Goal: Information Seeking & Learning: Learn about a topic

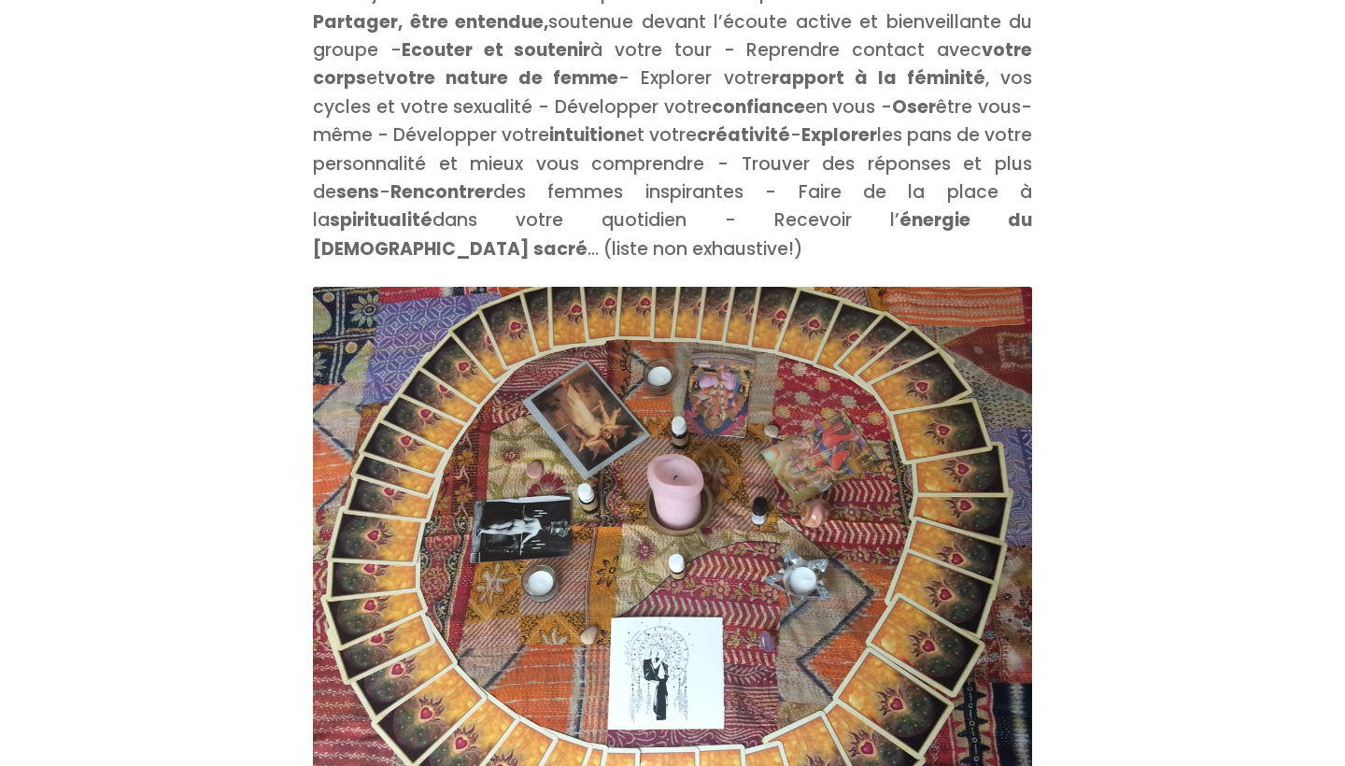
scroll to position [2781, 0]
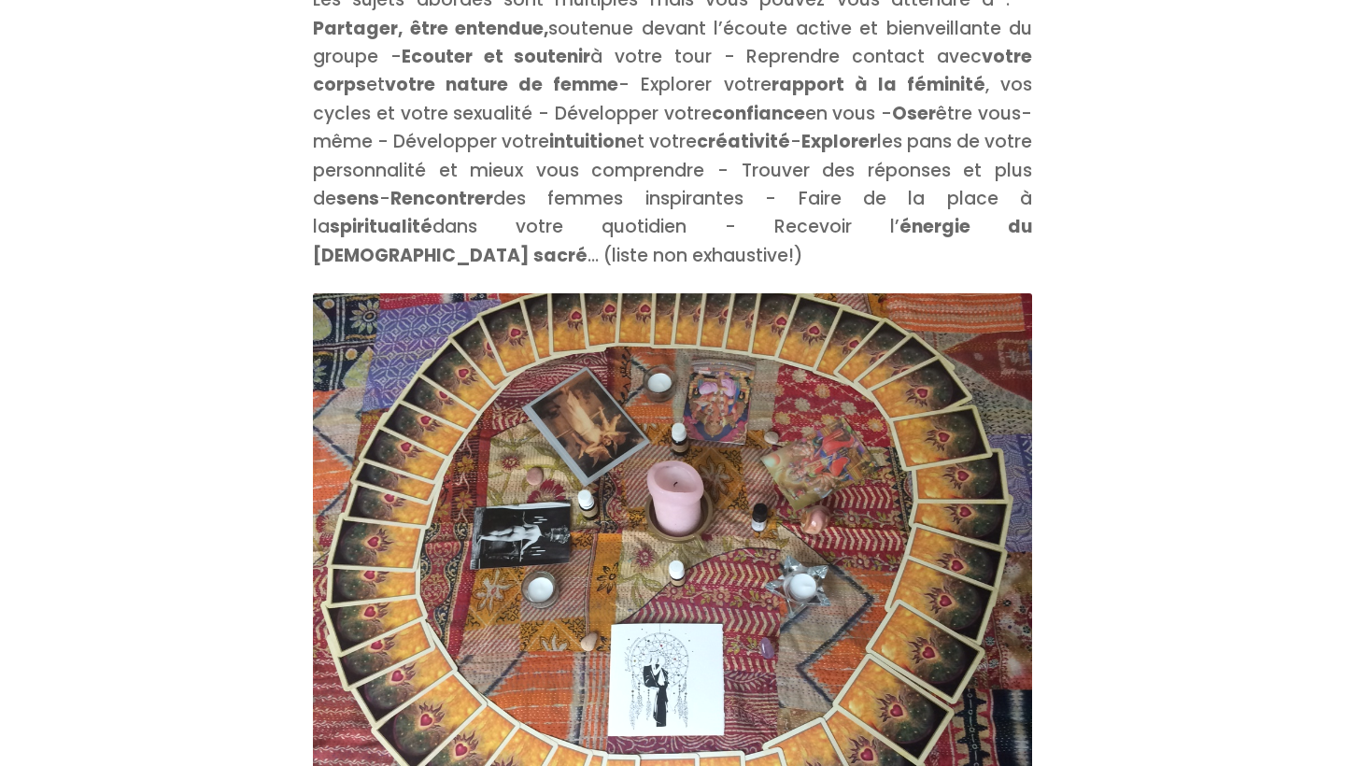
drag, startPoint x: 324, startPoint y: 156, endPoint x: 656, endPoint y: 154, distance: 331.6
click at [656, 154] on p "Les sujets abordés sont multiples mais vous pouvez vous attendre à : - Partager…" at bounding box center [672, 128] width 719 height 284
copy p "Rencontrer des femmes inspirantes"
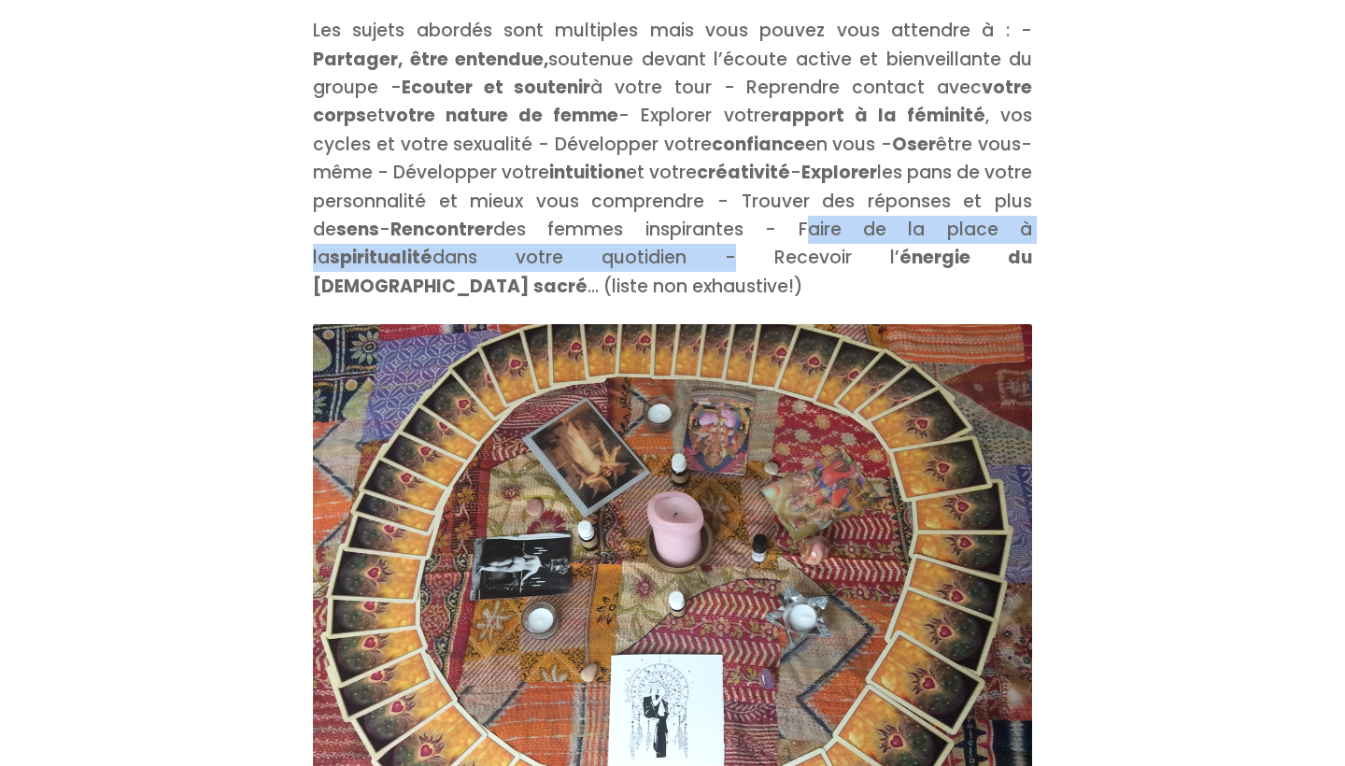
drag, startPoint x: 679, startPoint y: 192, endPoint x: 456, endPoint y: 218, distance: 224.8
click at [456, 218] on p "Les sujets abordés sont multiples mais vous pouvez vous attendre à : - Partager…" at bounding box center [672, 159] width 719 height 284
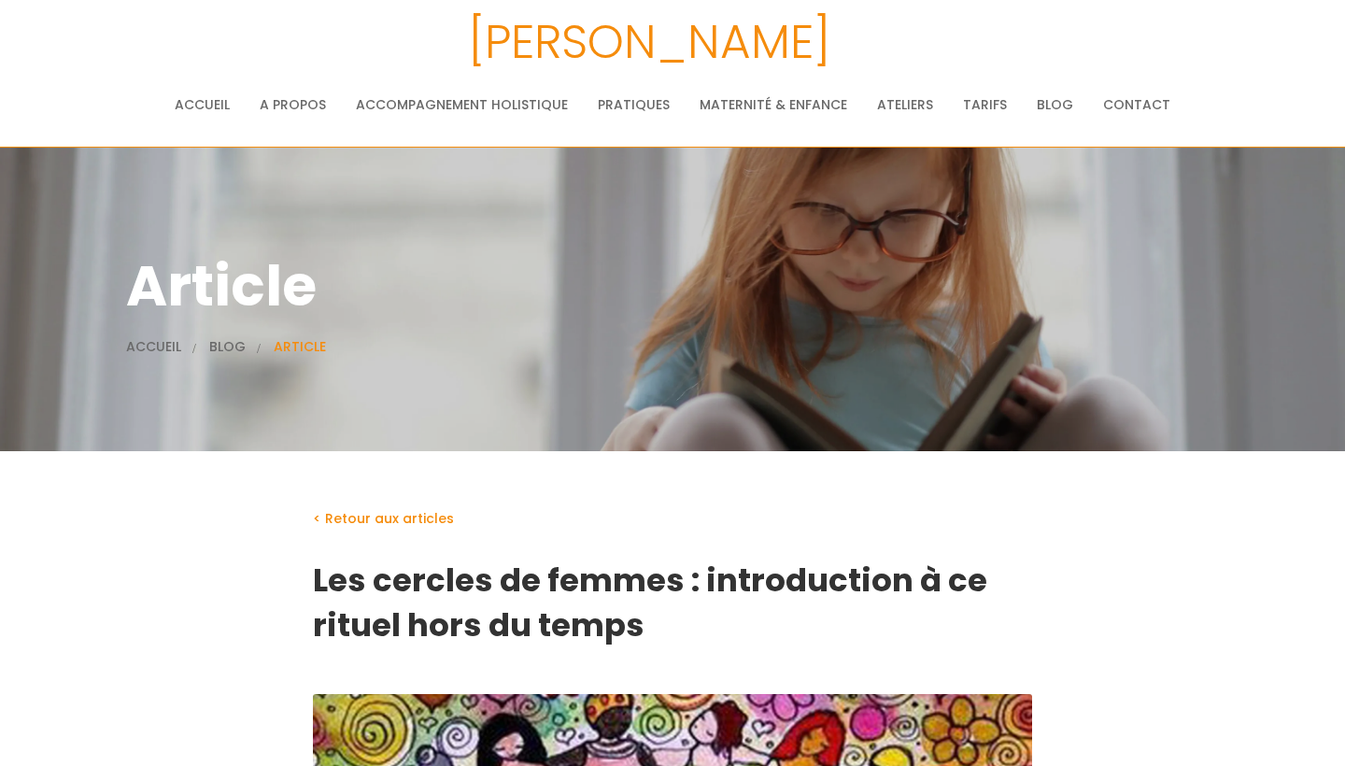
scroll to position [0, 0]
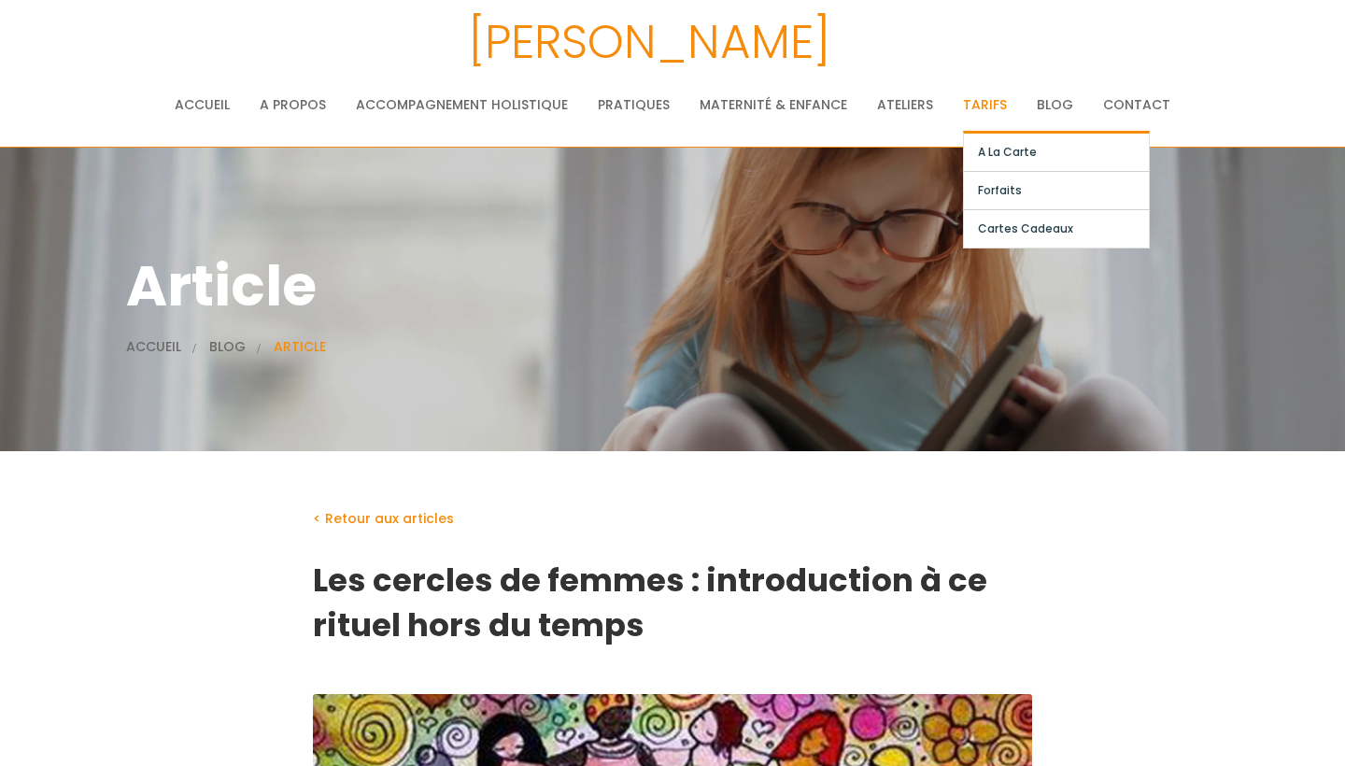
click at [979, 106] on link "Tarifs" at bounding box center [985, 104] width 44 height 37
click at [985, 144] on link "A la carte" at bounding box center [1056, 152] width 185 height 37
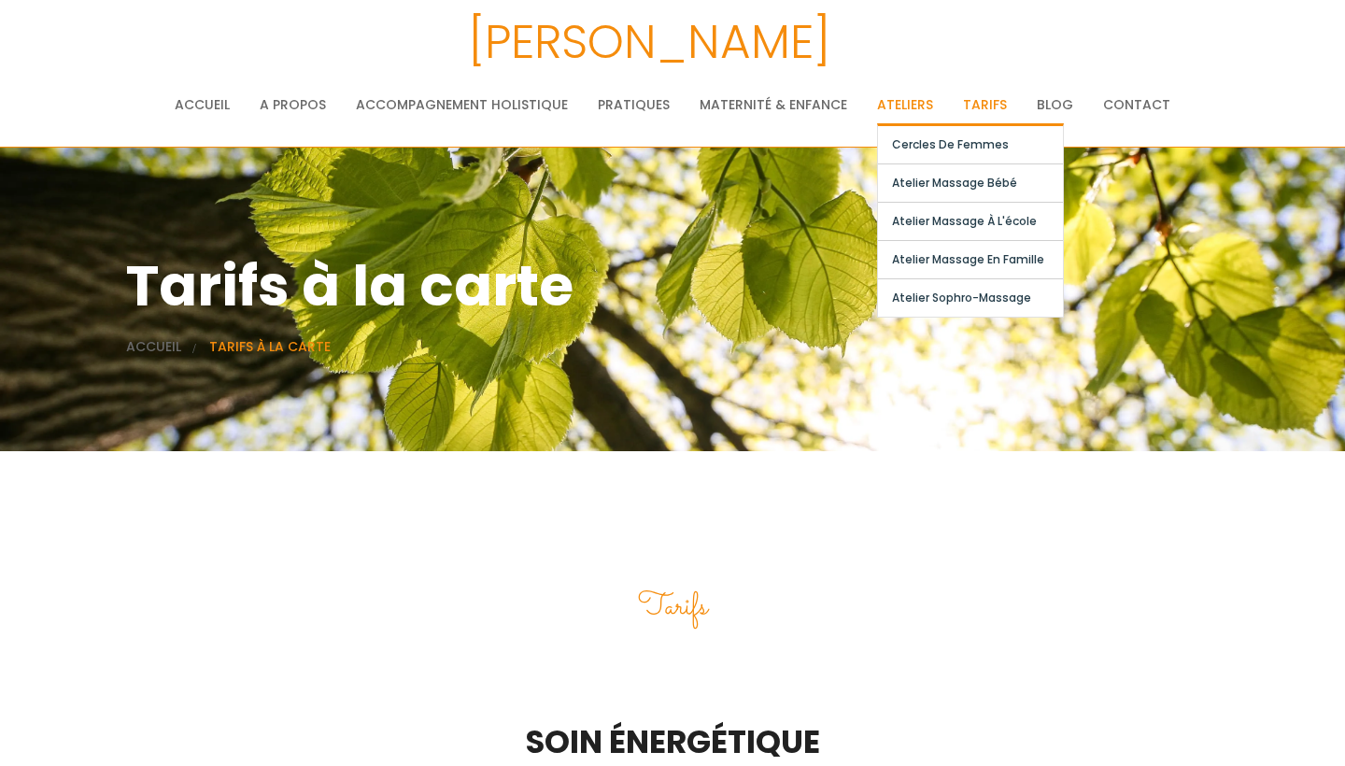
click at [894, 102] on link "Ateliers" at bounding box center [905, 104] width 56 height 37
click at [898, 146] on link "Cercles de femmes" at bounding box center [970, 144] width 185 height 37
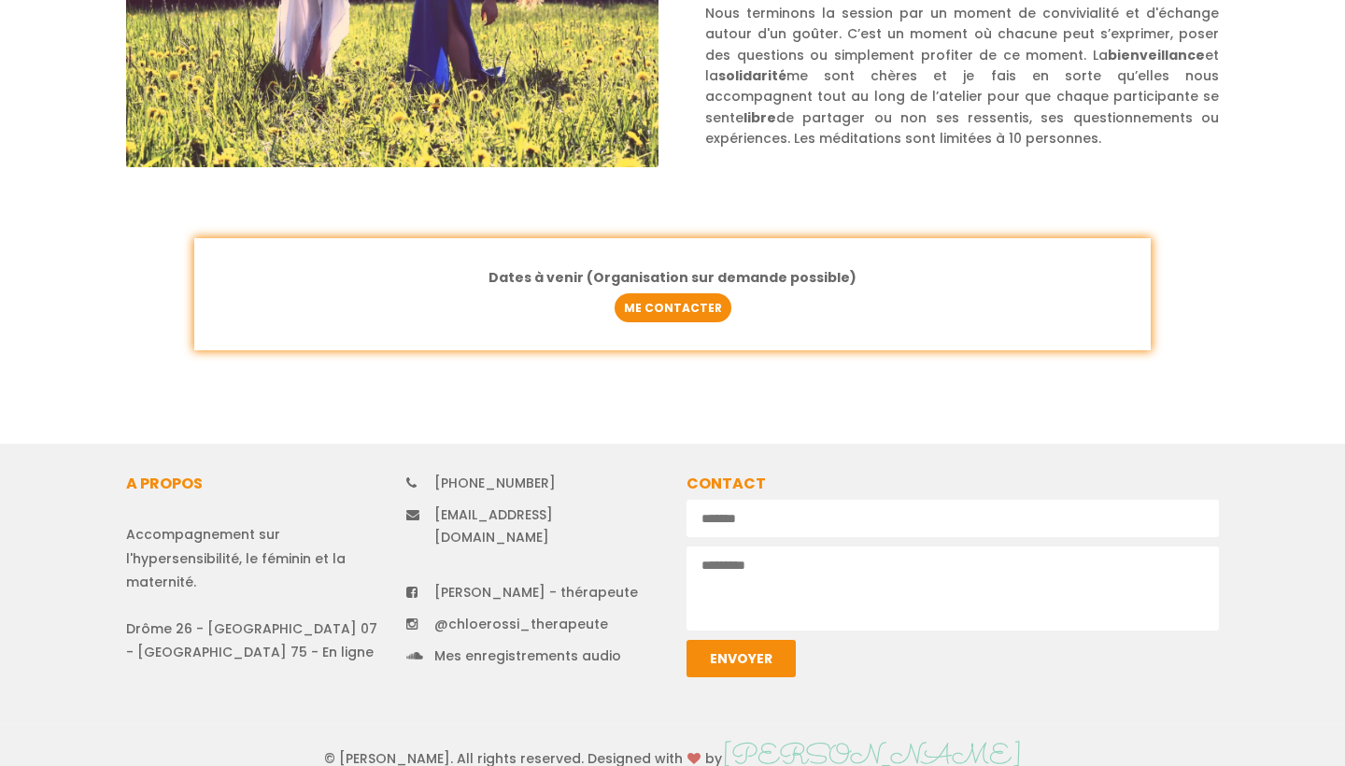
scroll to position [969, 0]
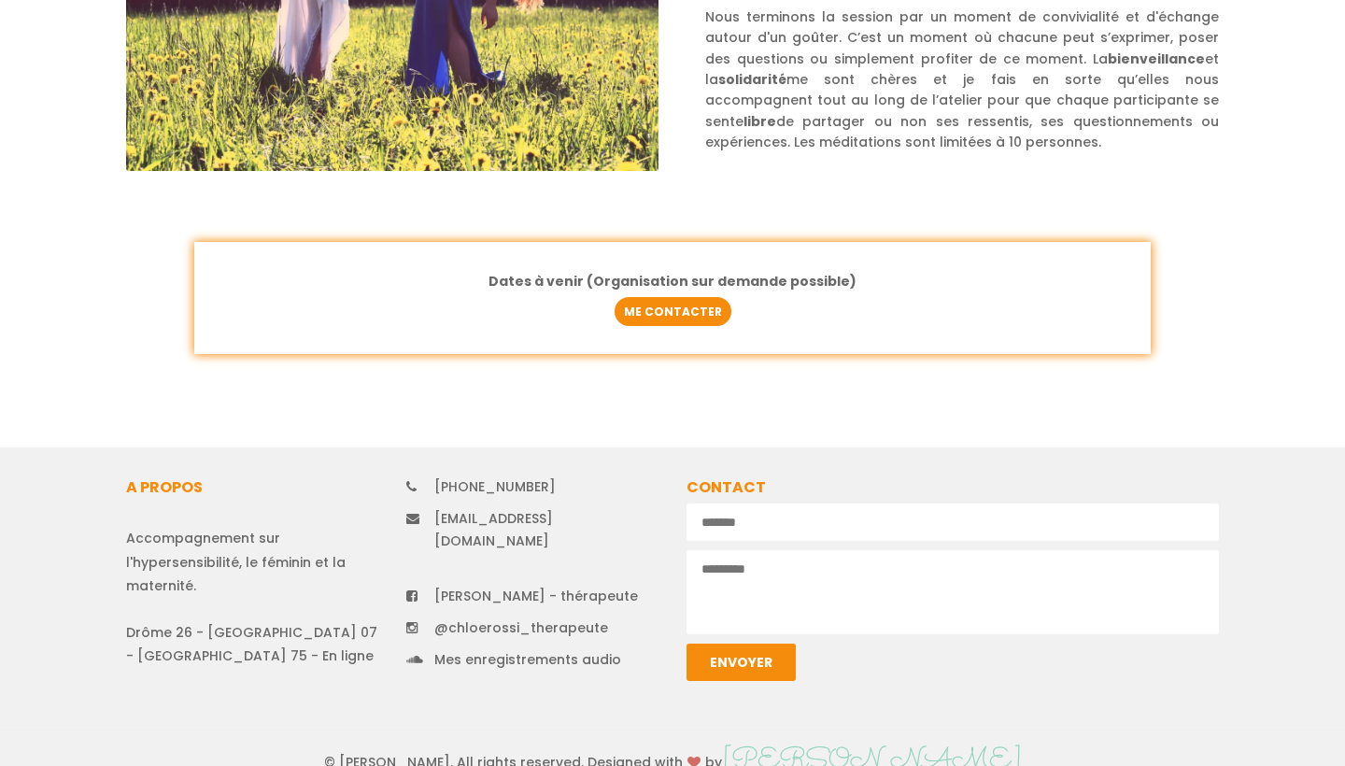
click at [562, 618] on link "@chloerossi_therapeute" at bounding box center [521, 627] width 174 height 19
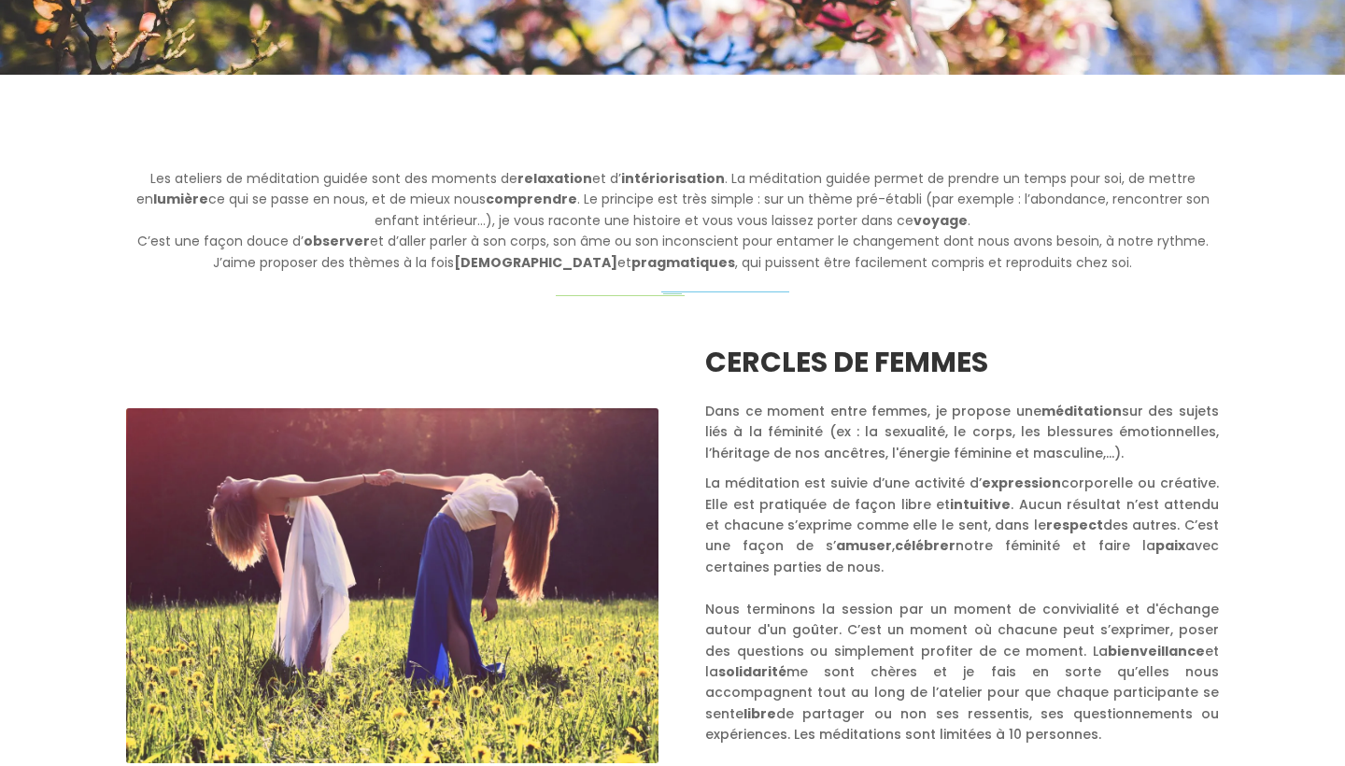
scroll to position [403, 0]
